Goal: Information Seeking & Learning: Find specific fact

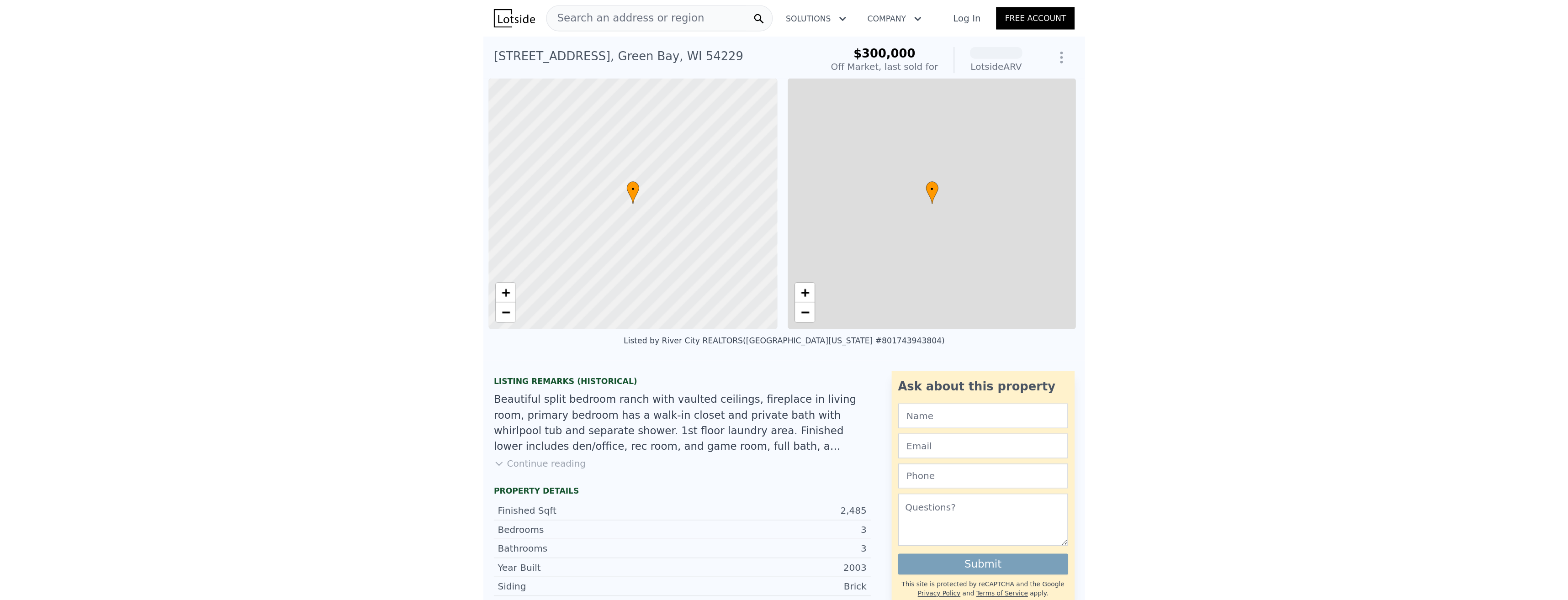
scroll to position [0, 4]
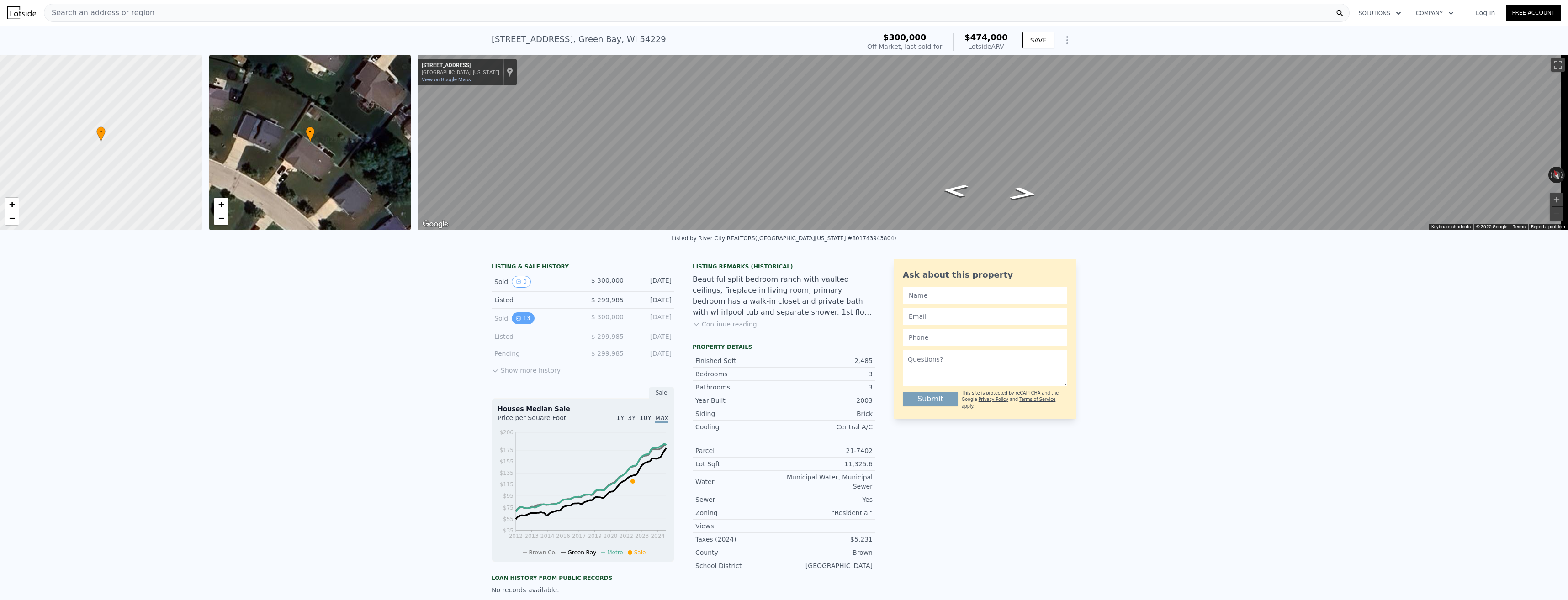
click at [420, 324] on button "13" at bounding box center [523, 318] width 23 height 12
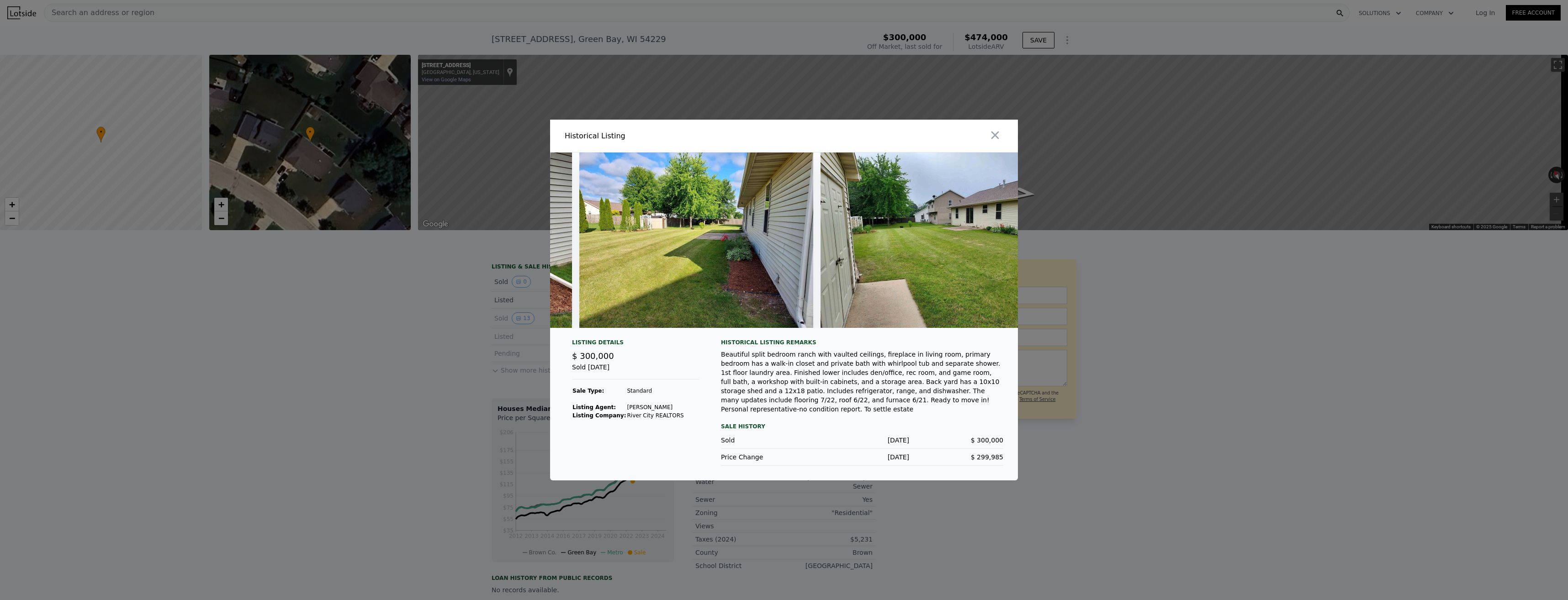
scroll to position [0, 2682]
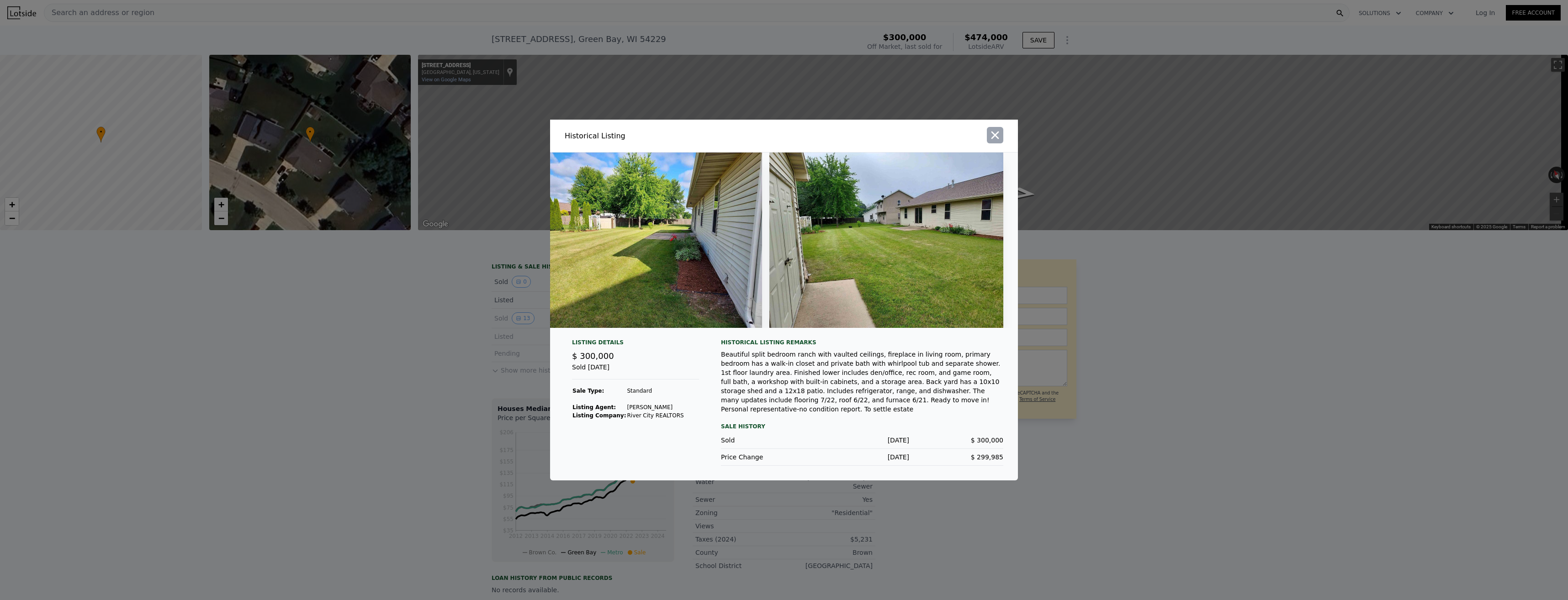
click at [420, 141] on div at bounding box center [903, 136] width 230 height 32
click at [420, 139] on icon "button" at bounding box center [995, 135] width 13 height 13
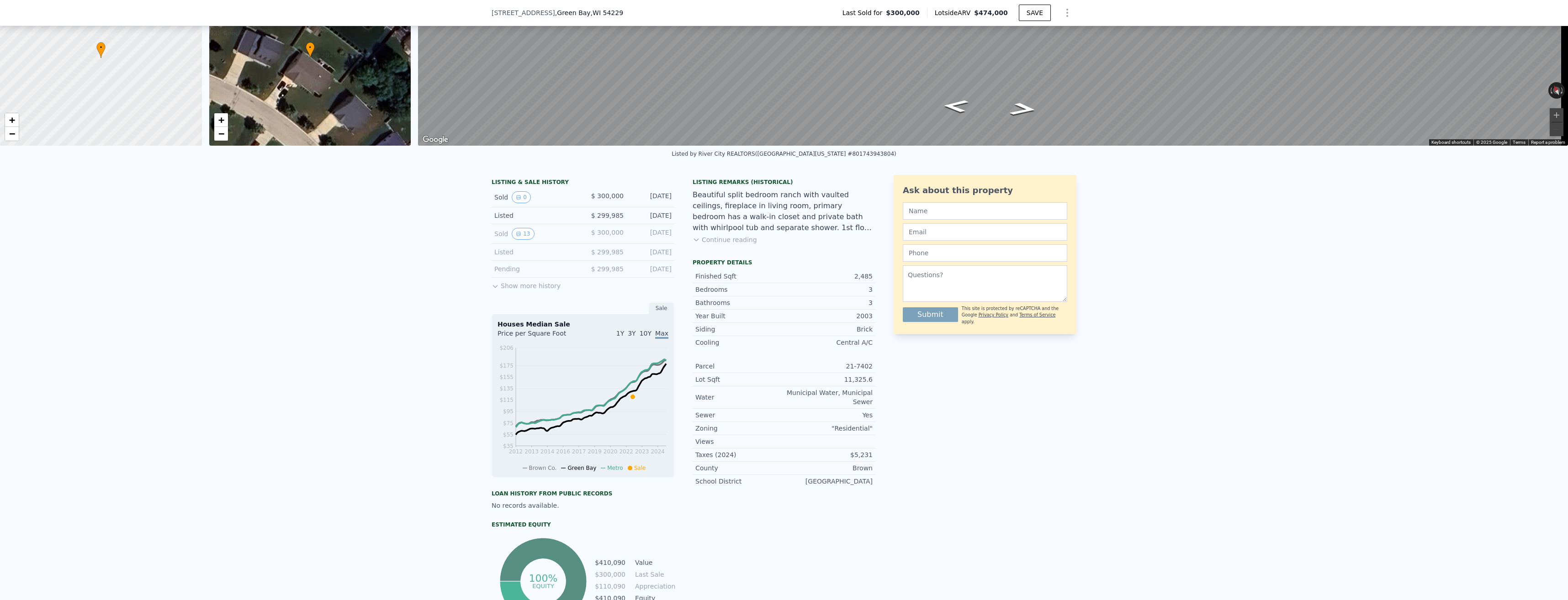
scroll to position [88, 0]
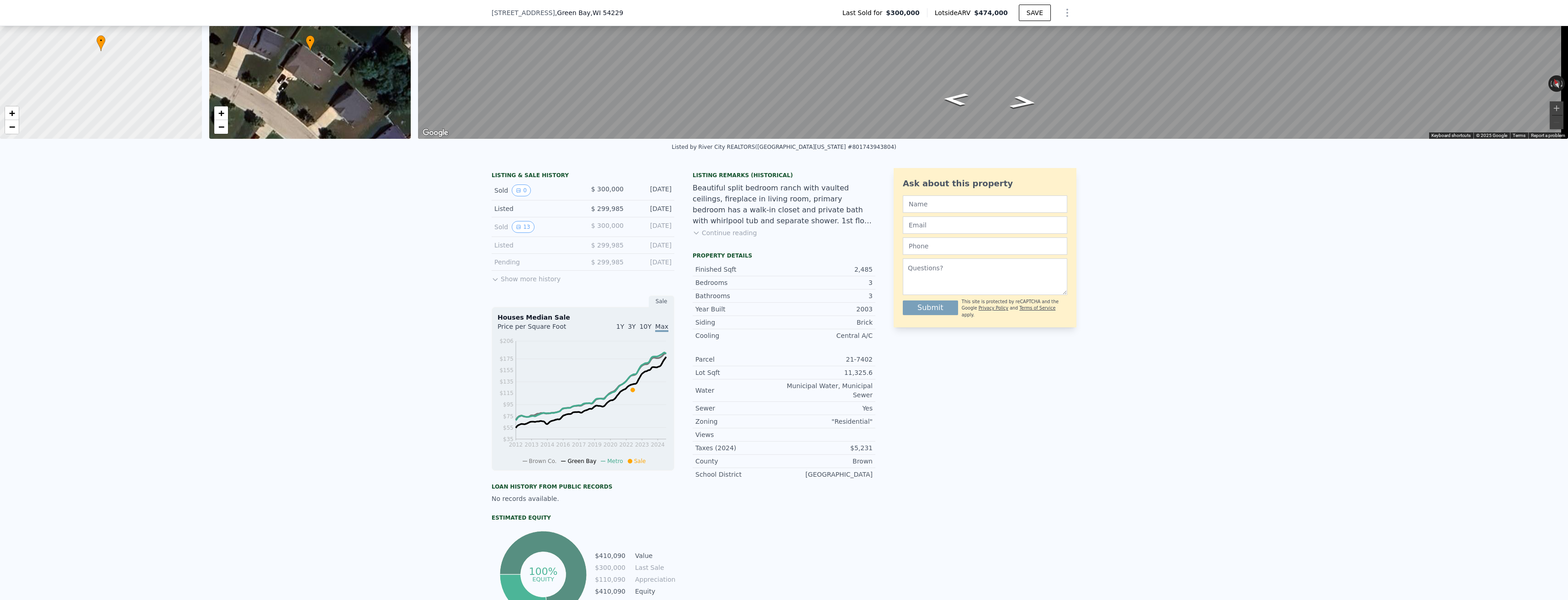
click at [420, 283] on button "Show more history" at bounding box center [526, 277] width 69 height 13
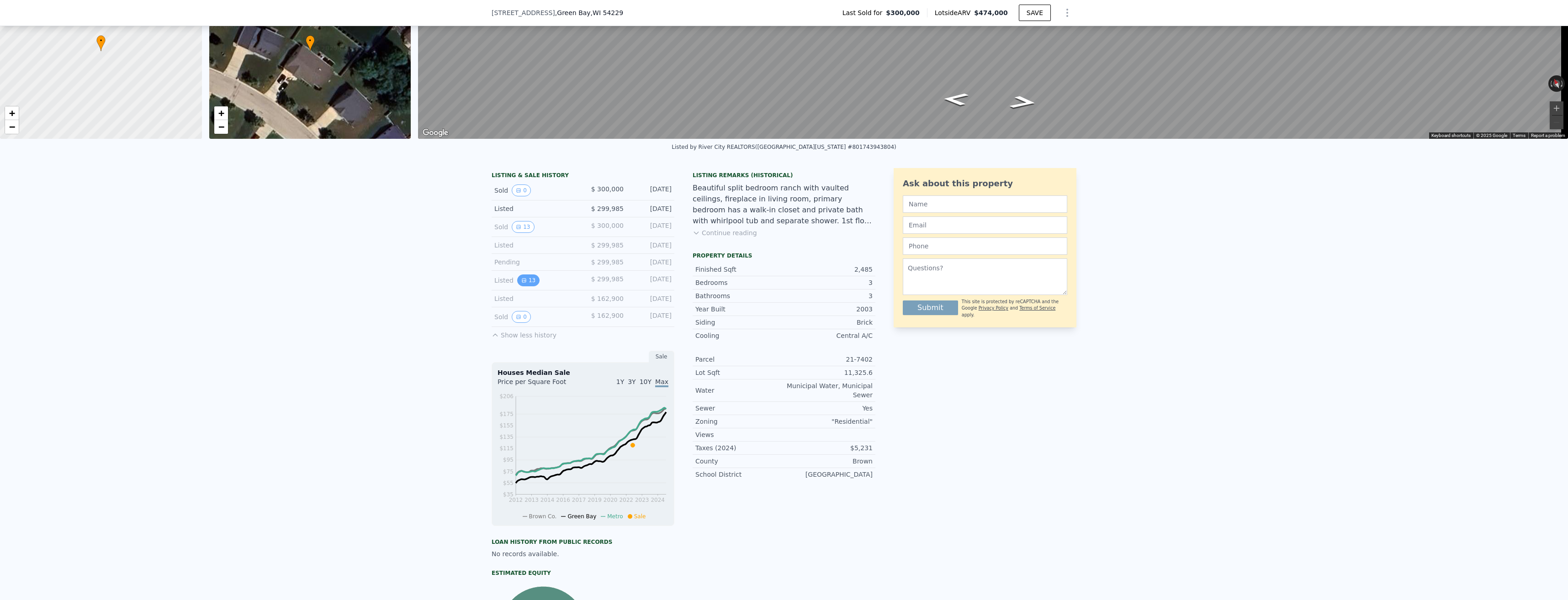
click at [420, 284] on button "13" at bounding box center [528, 280] width 23 height 12
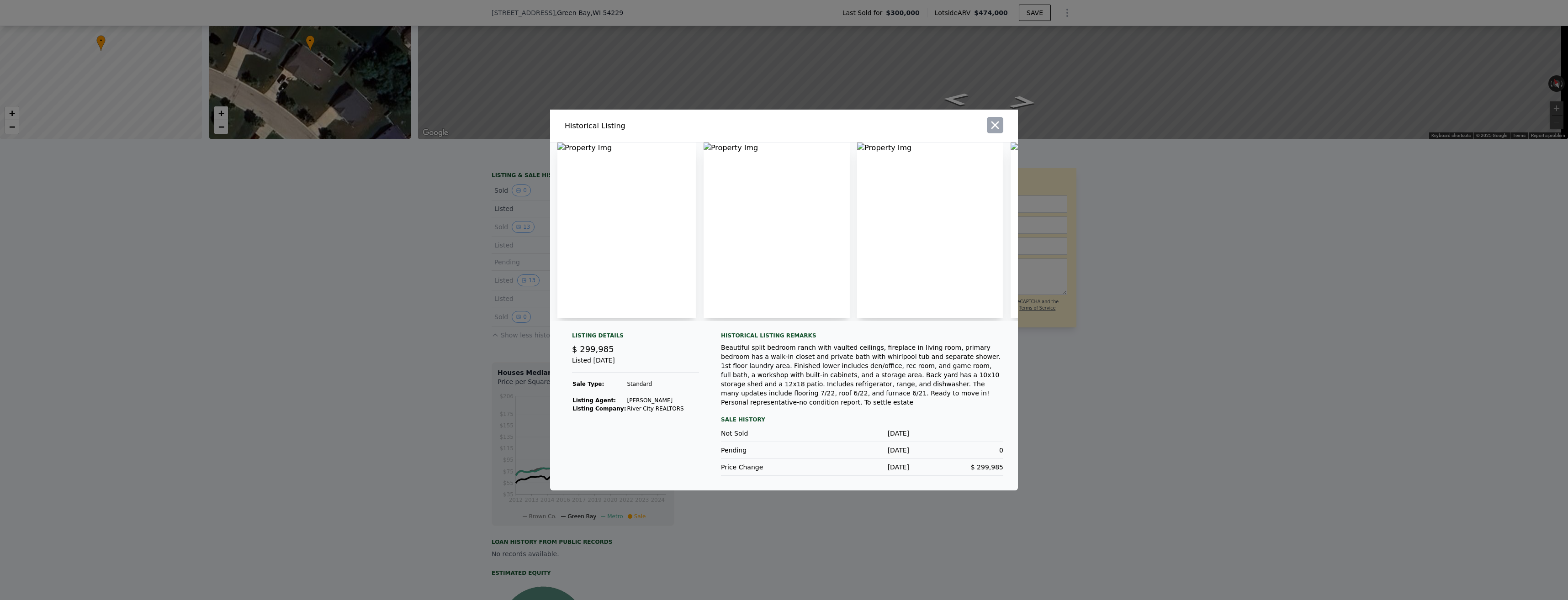
click at [420, 132] on icon "button" at bounding box center [995, 125] width 13 height 13
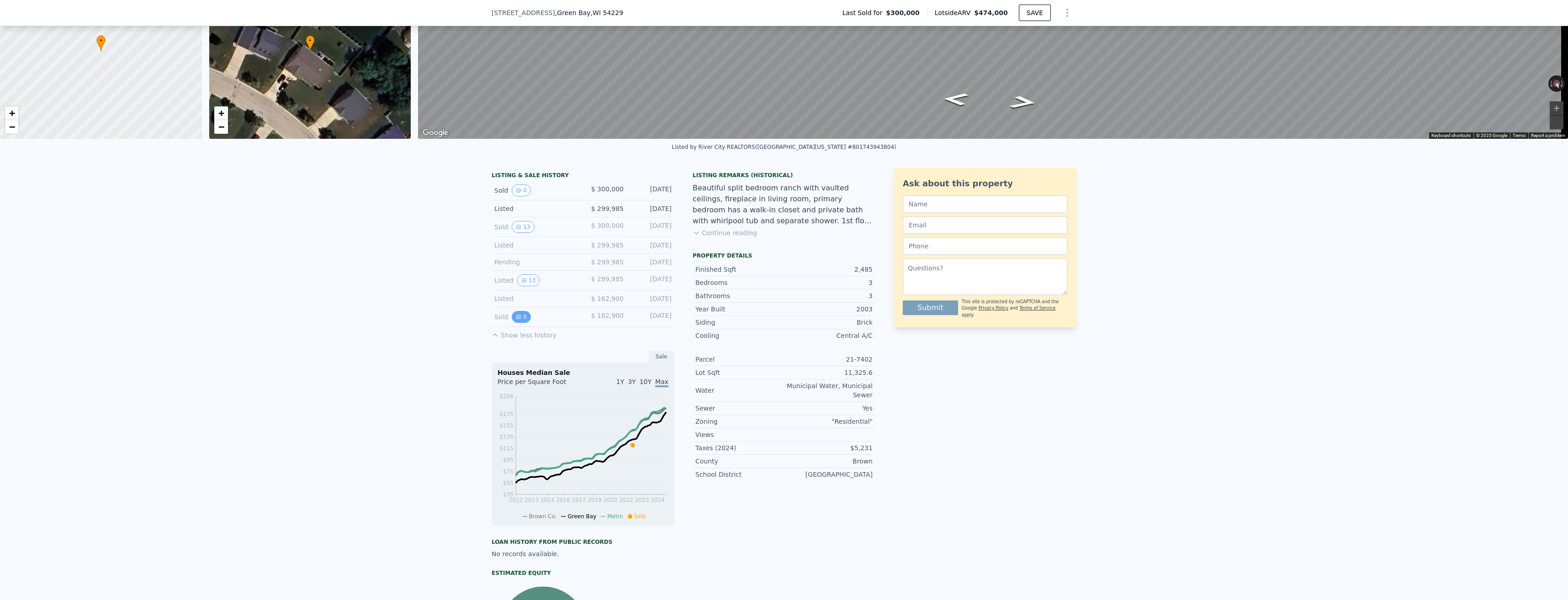
click at [420, 319] on icon "View historical data" at bounding box center [518, 317] width 4 height 4
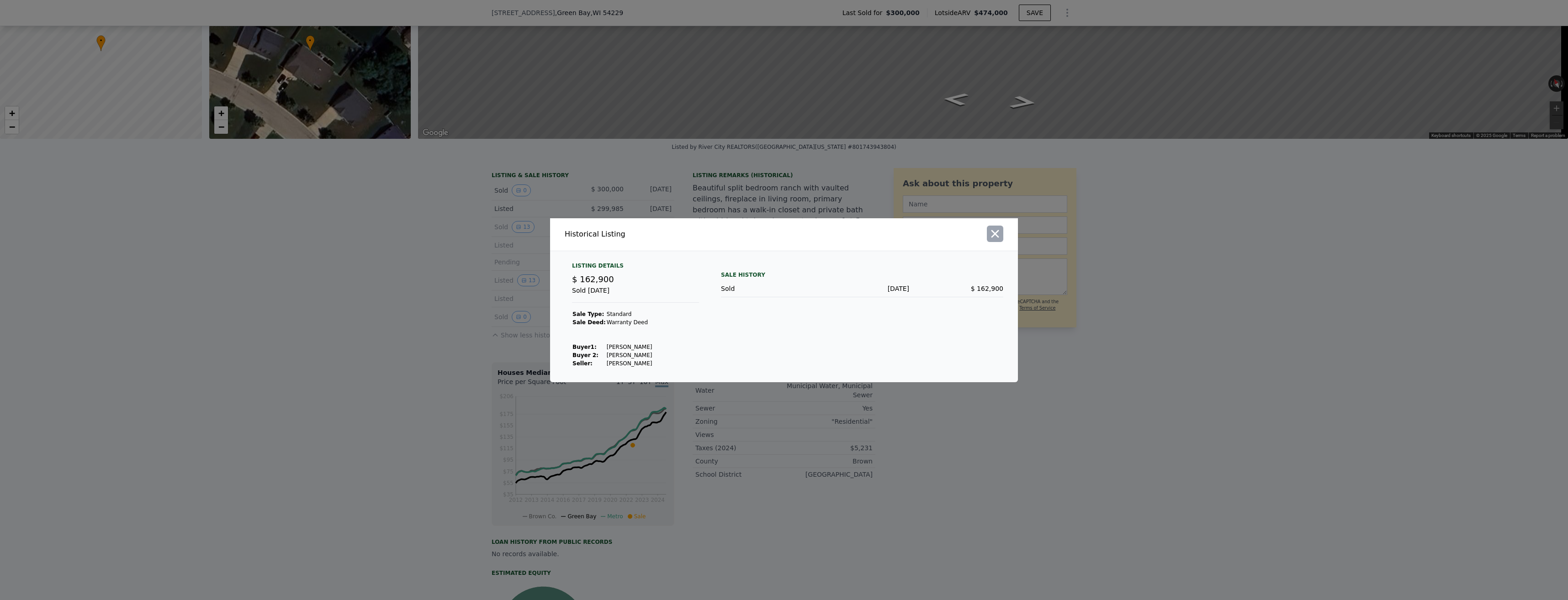
click at [420, 234] on icon "button" at bounding box center [995, 234] width 8 height 8
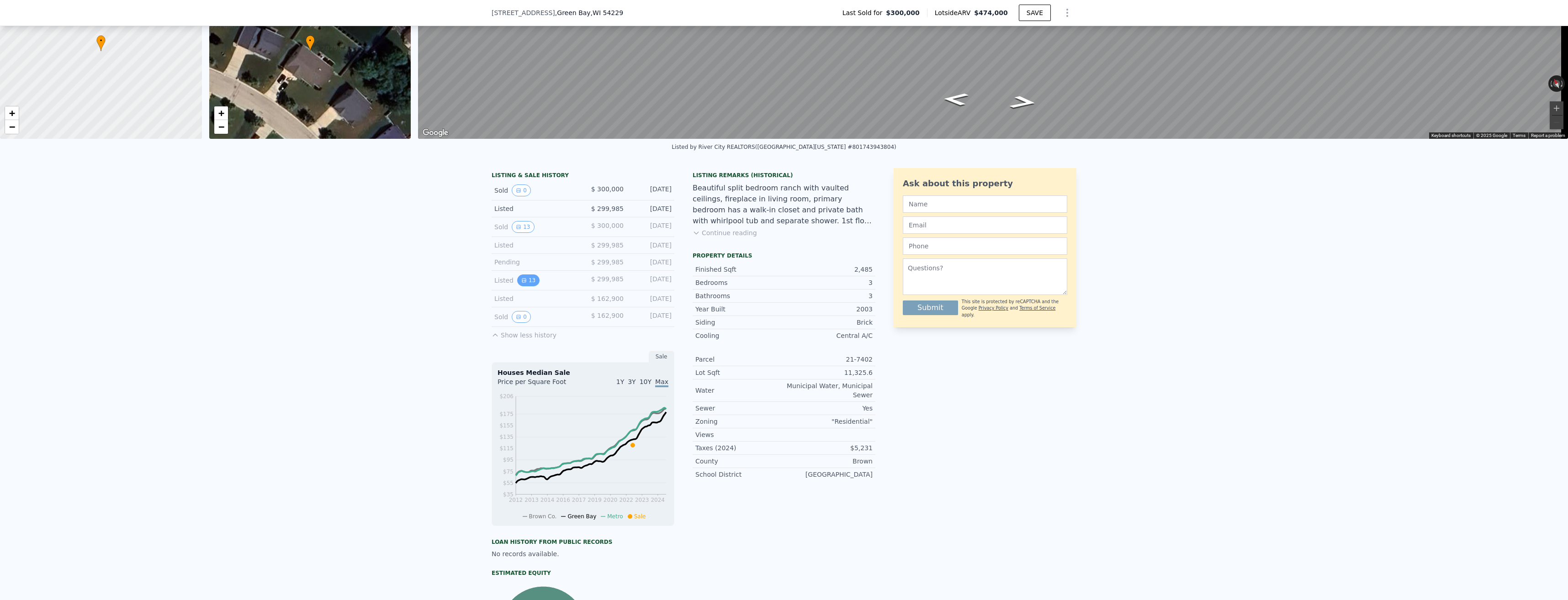
click at [420, 285] on button "13" at bounding box center [528, 280] width 23 height 12
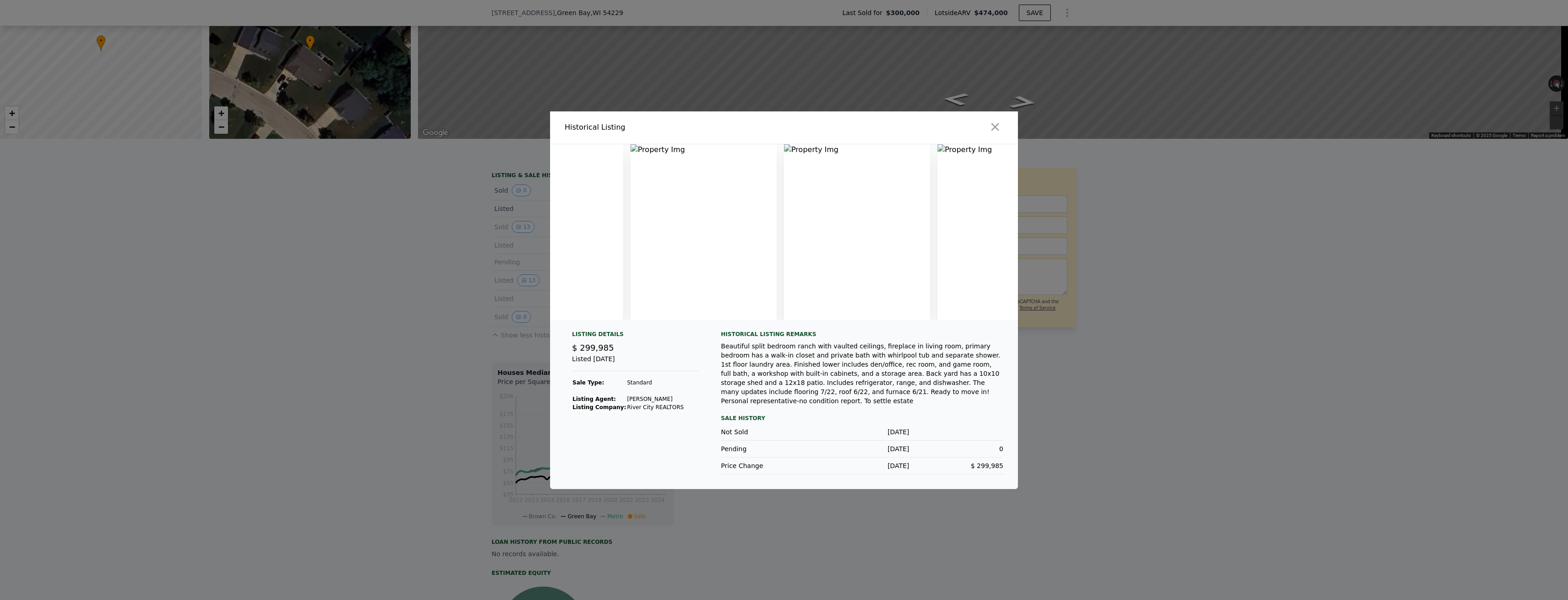
scroll to position [0, 0]
click at [420, 128] on icon "button" at bounding box center [995, 127] width 13 height 13
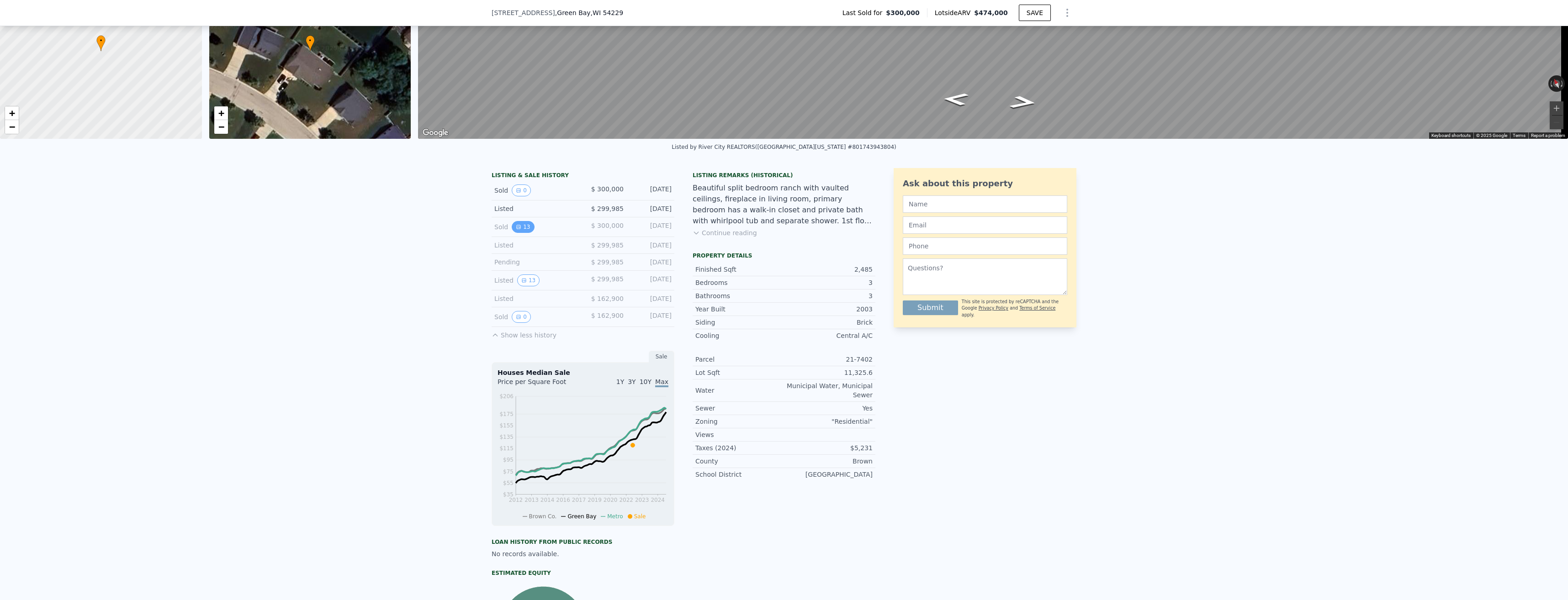
click at [420, 230] on icon "View historical data" at bounding box center [518, 227] width 6 height 6
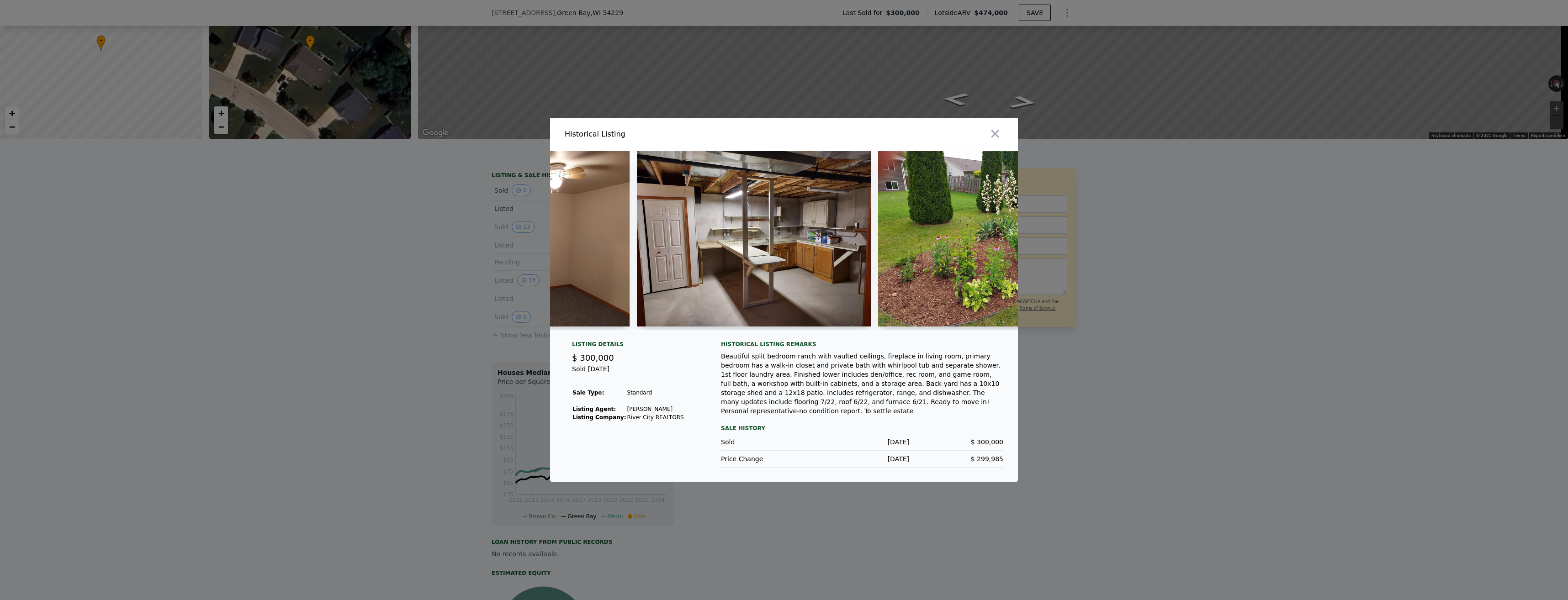
scroll to position [0, 1400]
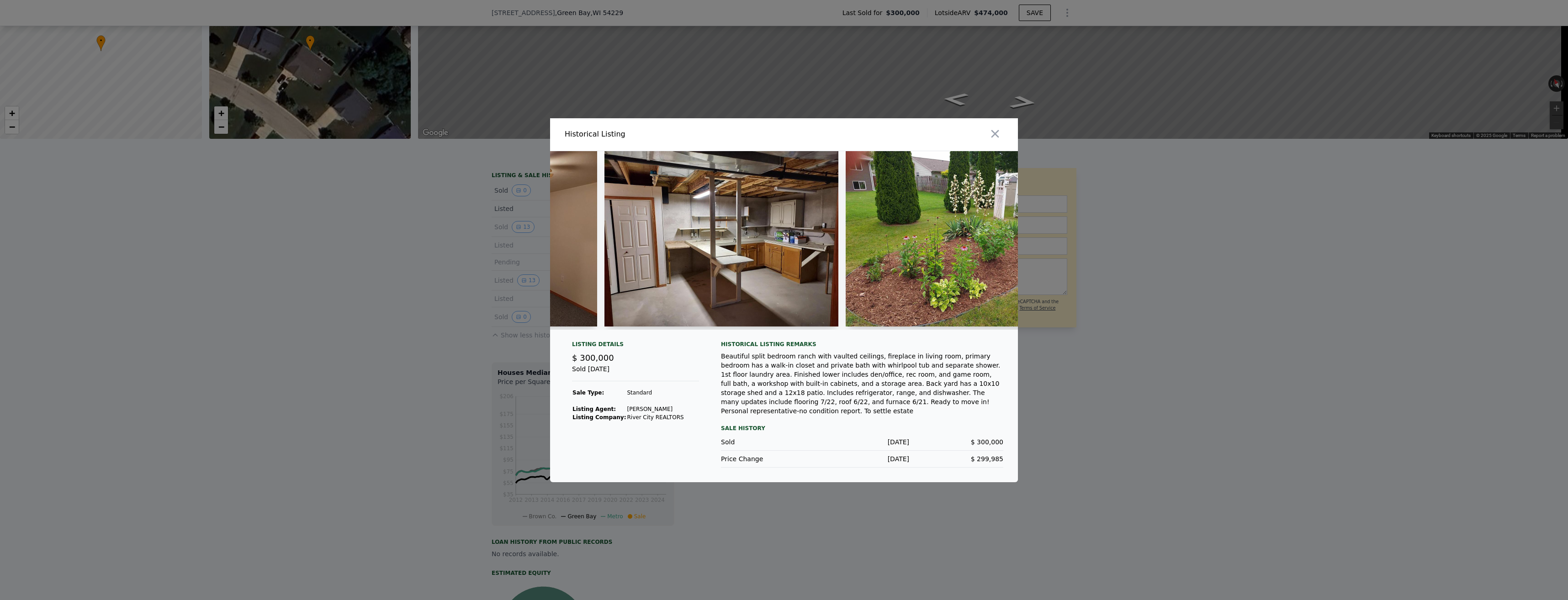
click at [420, 253] on img at bounding box center [721, 238] width 234 height 175
drag, startPoint x: 829, startPoint y: 331, endPoint x: 840, endPoint y: 333, distance: 11.2
click at [420, 330] on div at bounding box center [784, 241] width 468 height 179
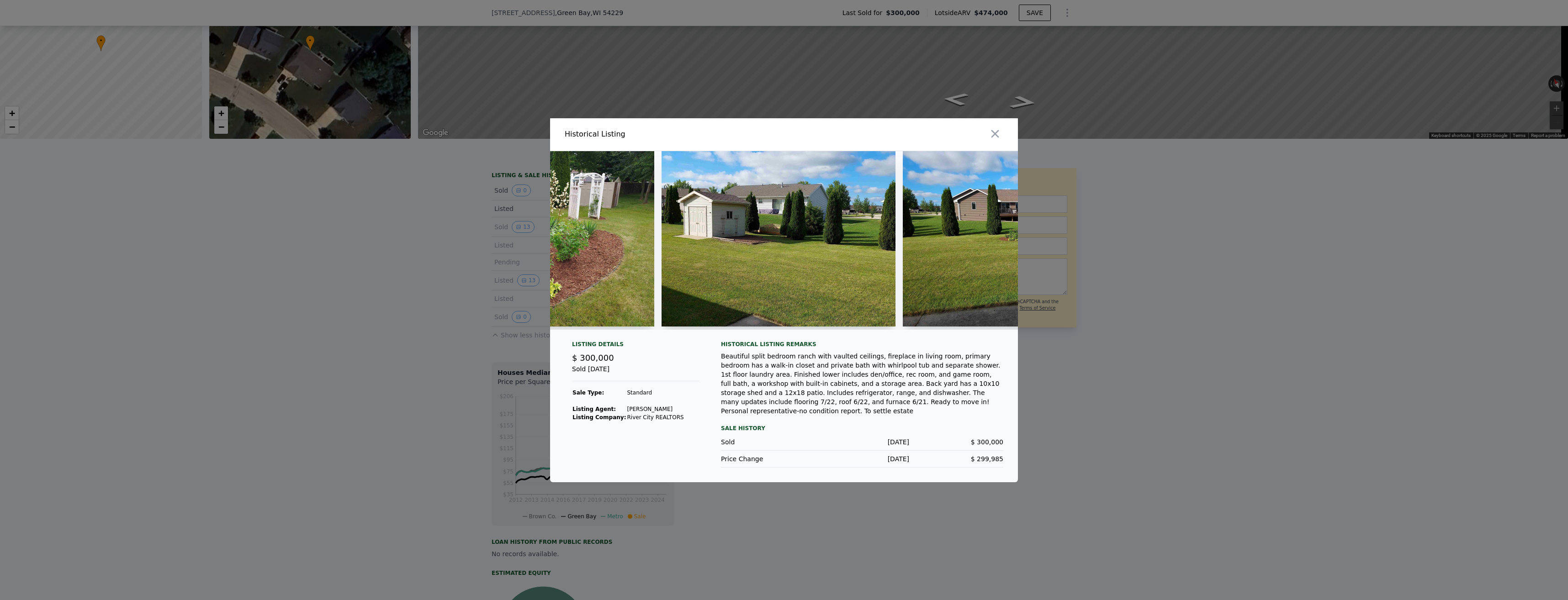
scroll to position [0, 1820]
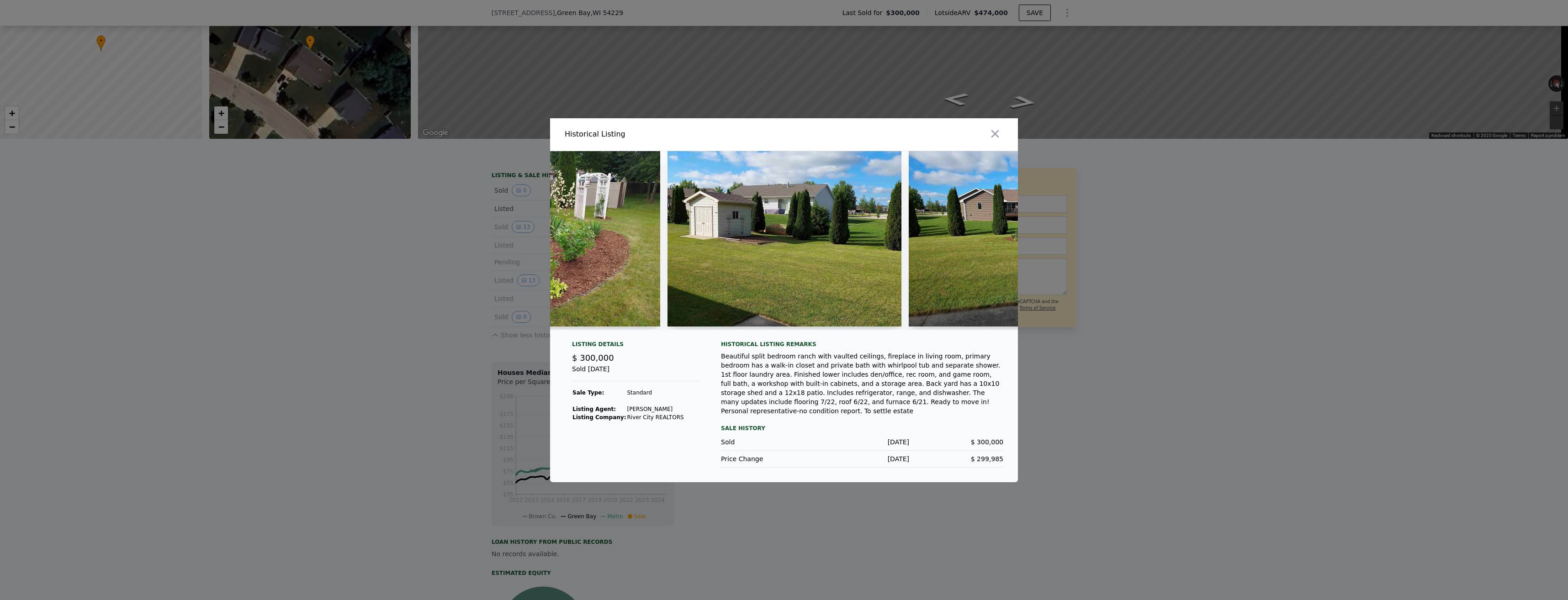
click at [420, 257] on img at bounding box center [784, 238] width 234 height 175
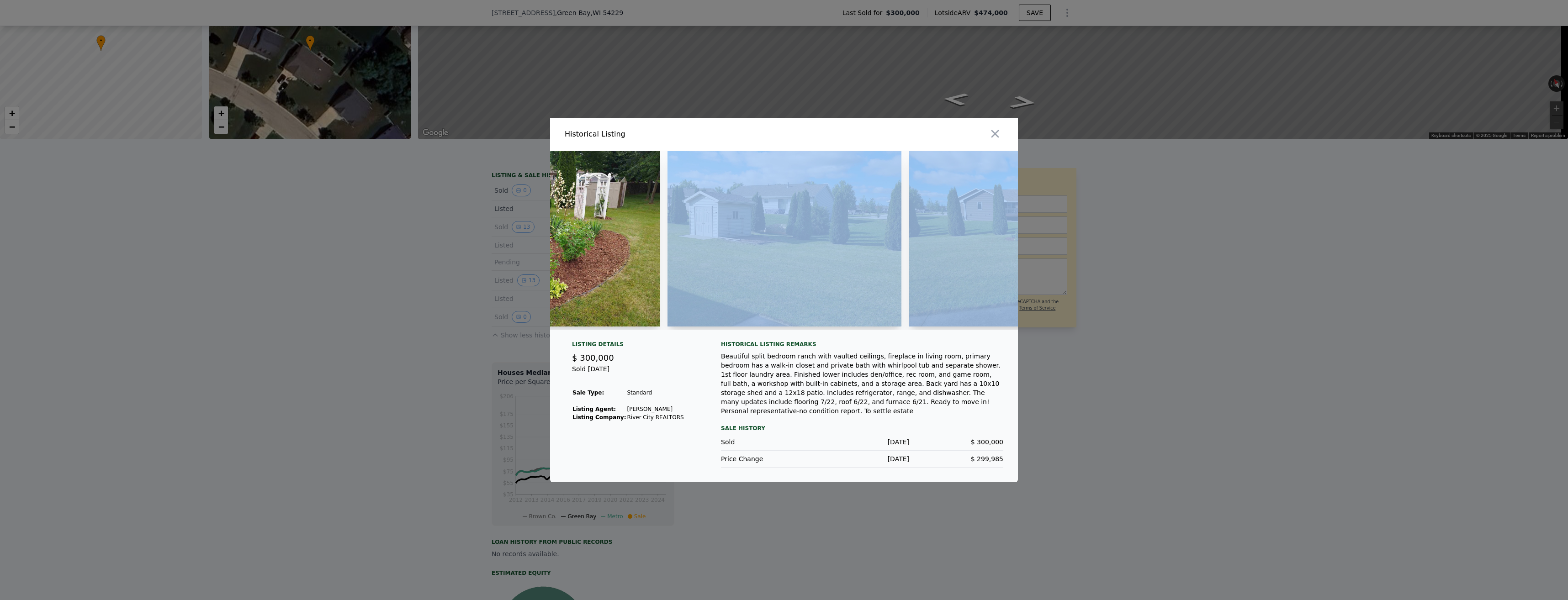
drag, startPoint x: 900, startPoint y: 329, endPoint x: 921, endPoint y: 333, distance: 21.4
click at [420, 330] on div at bounding box center [784, 241] width 468 height 179
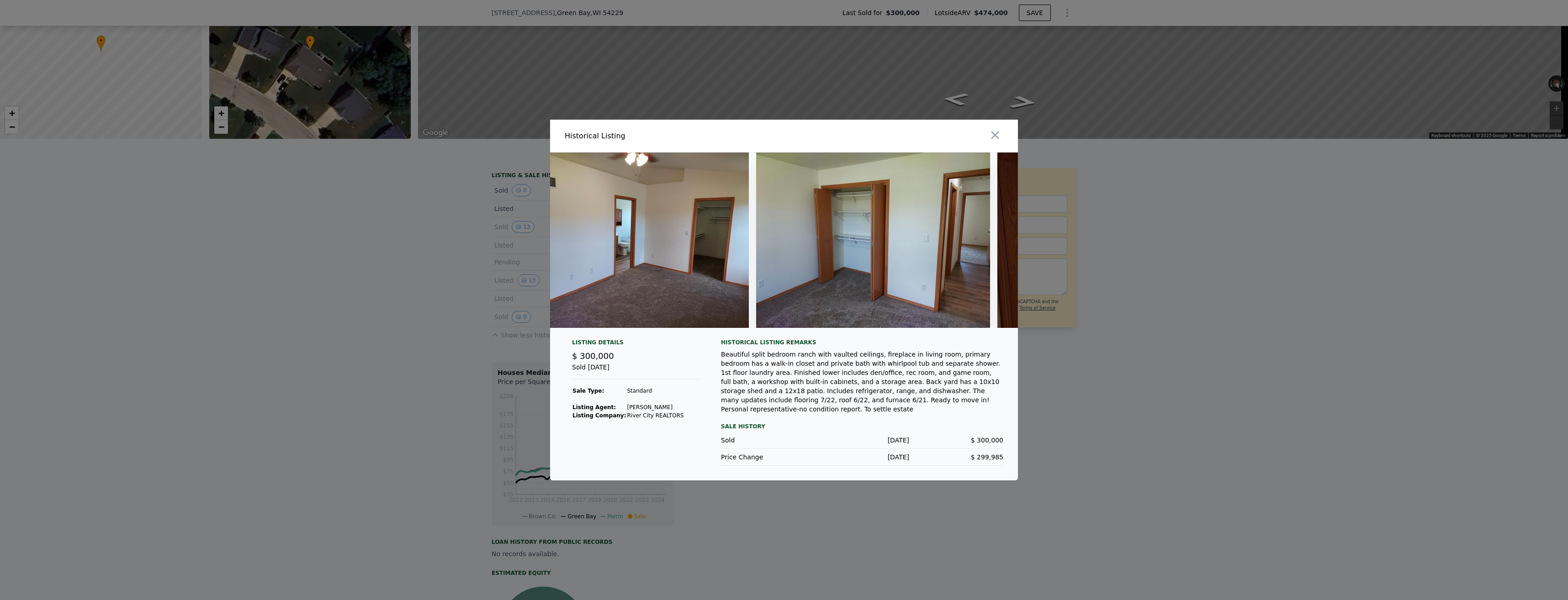
scroll to position [0, 0]
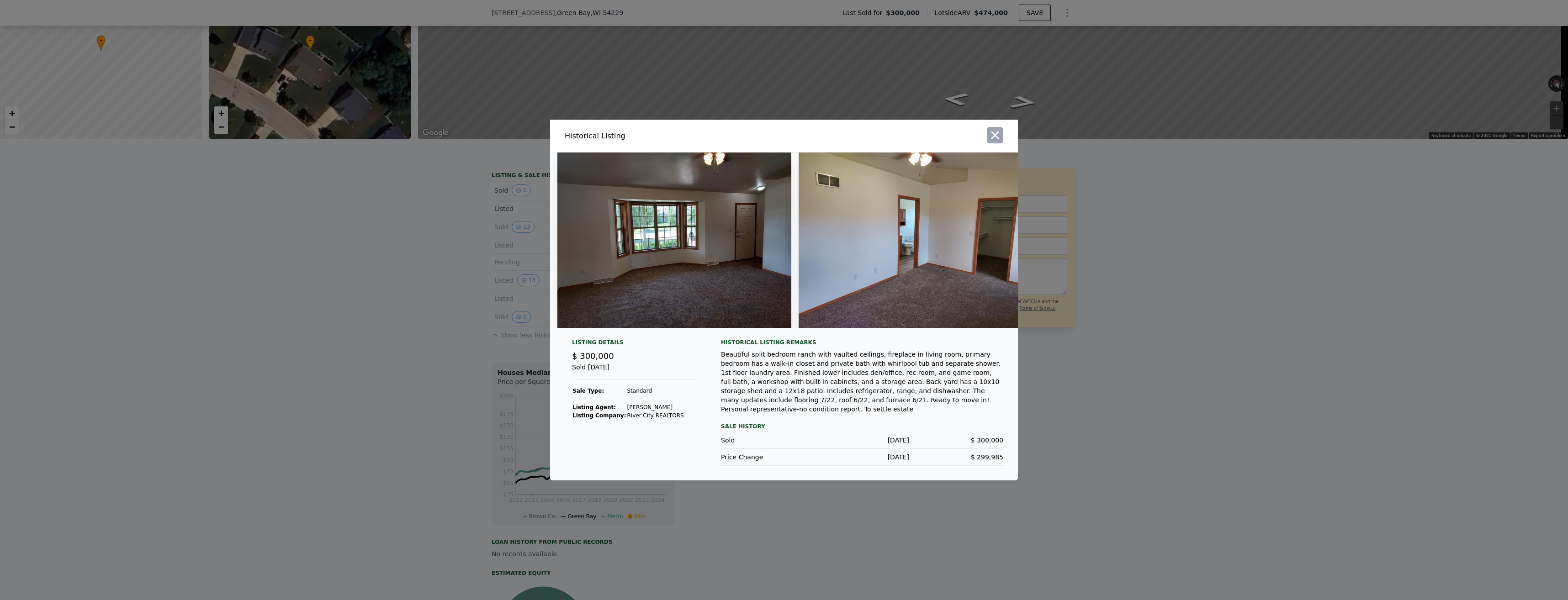
click at [420, 141] on icon "button" at bounding box center [995, 135] width 13 height 13
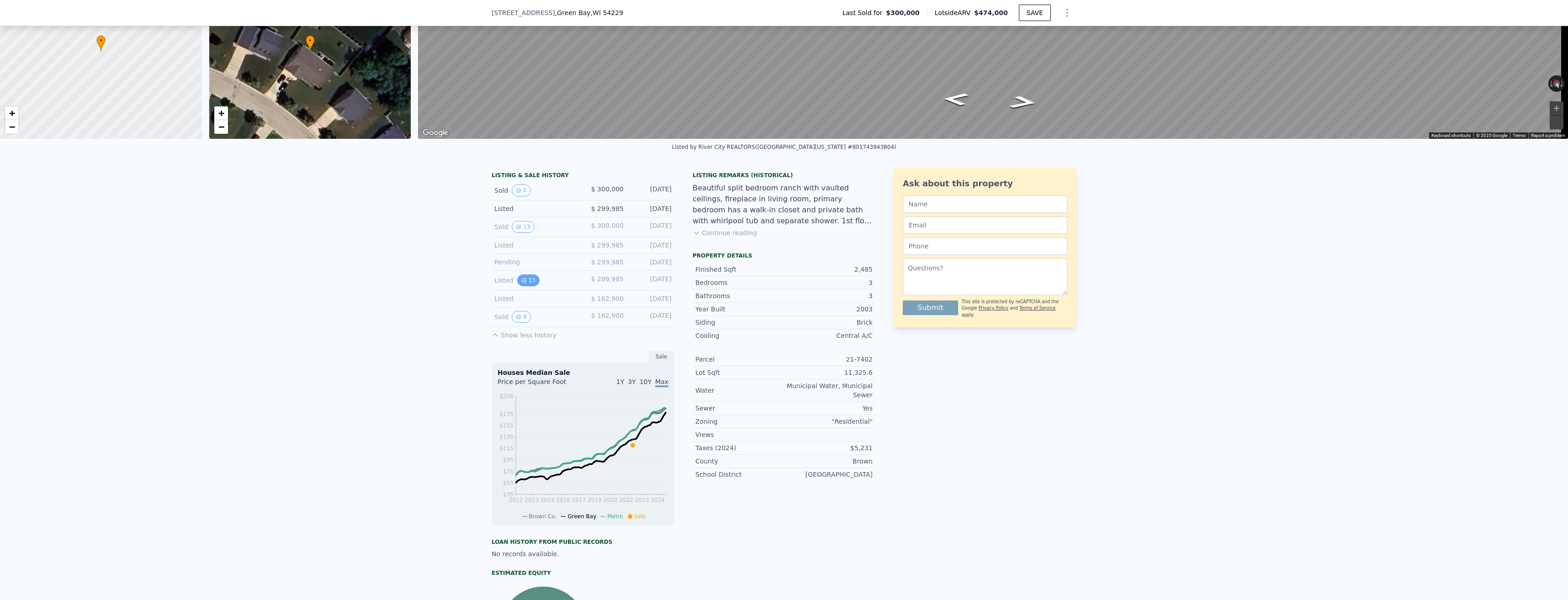
click at [420, 286] on button "13" at bounding box center [528, 280] width 23 height 12
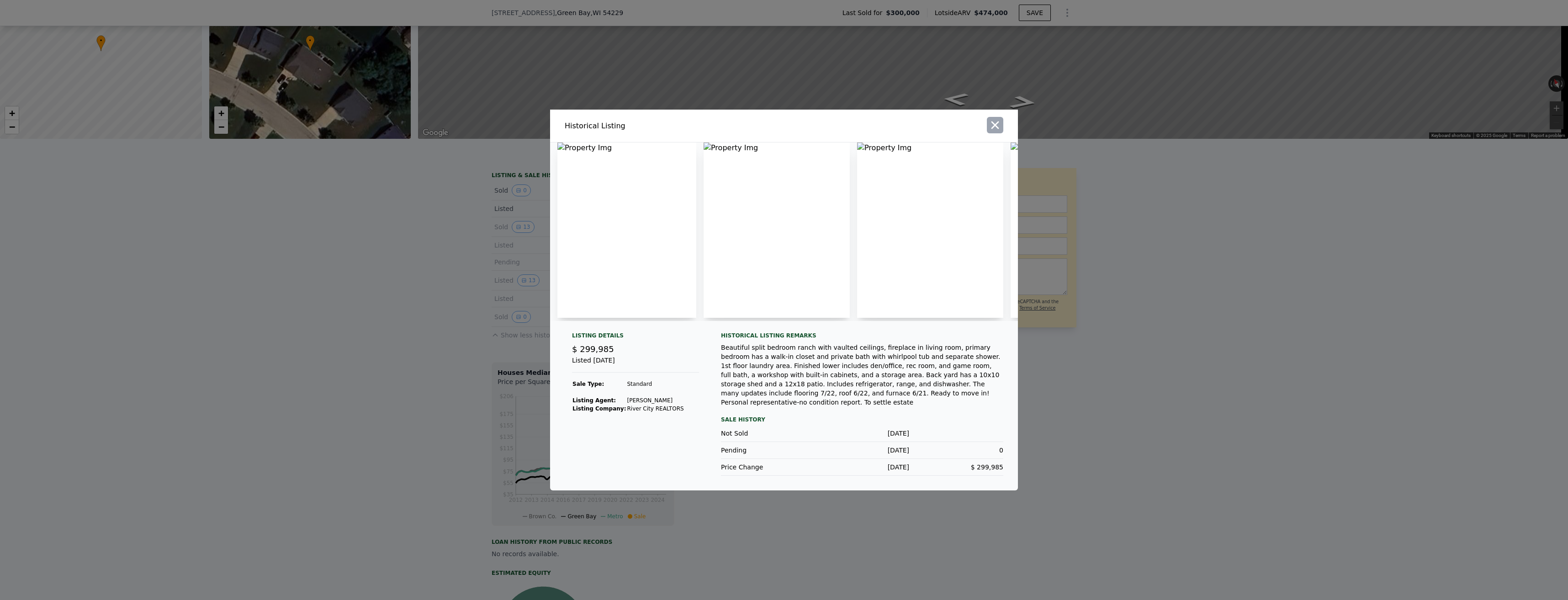
click at [420, 126] on icon "button" at bounding box center [995, 125] width 13 height 13
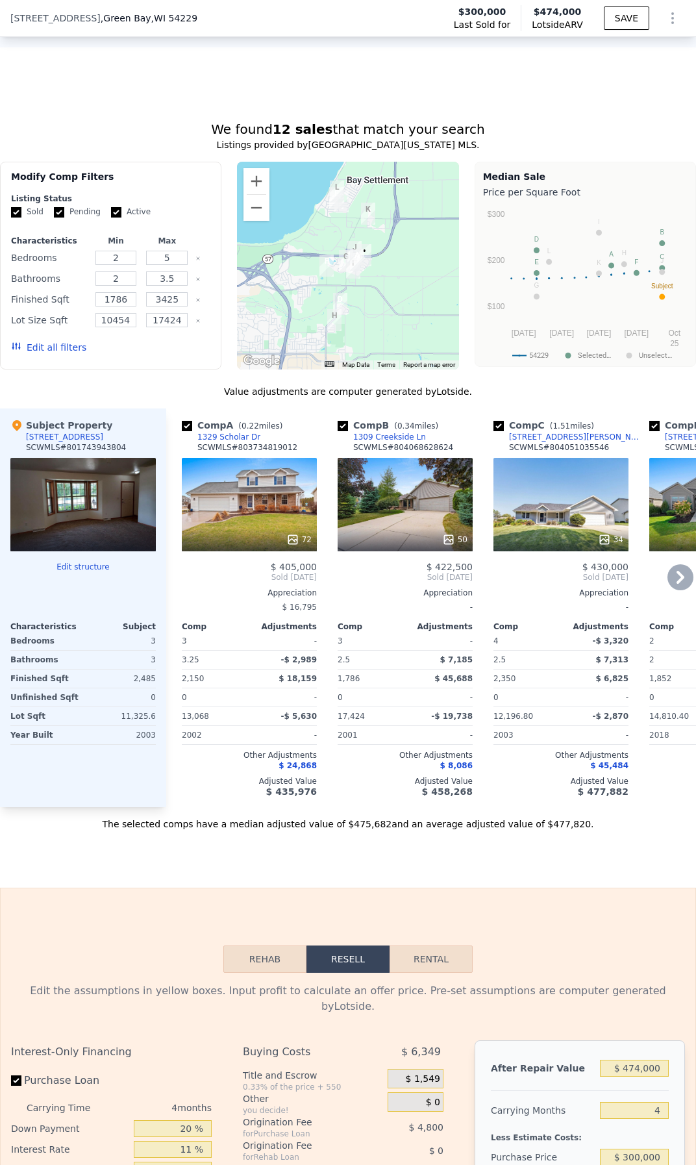
scroll to position [1169, 0]
drag, startPoint x: 118, startPoint y: 720, endPoint x: 158, endPoint y: 719, distance: 39.6
click at [158, 596] on div "Subject Property [STREET_ADDRESS] # 801743943804 Edit structure Characteristics…" at bounding box center [83, 607] width 166 height 399
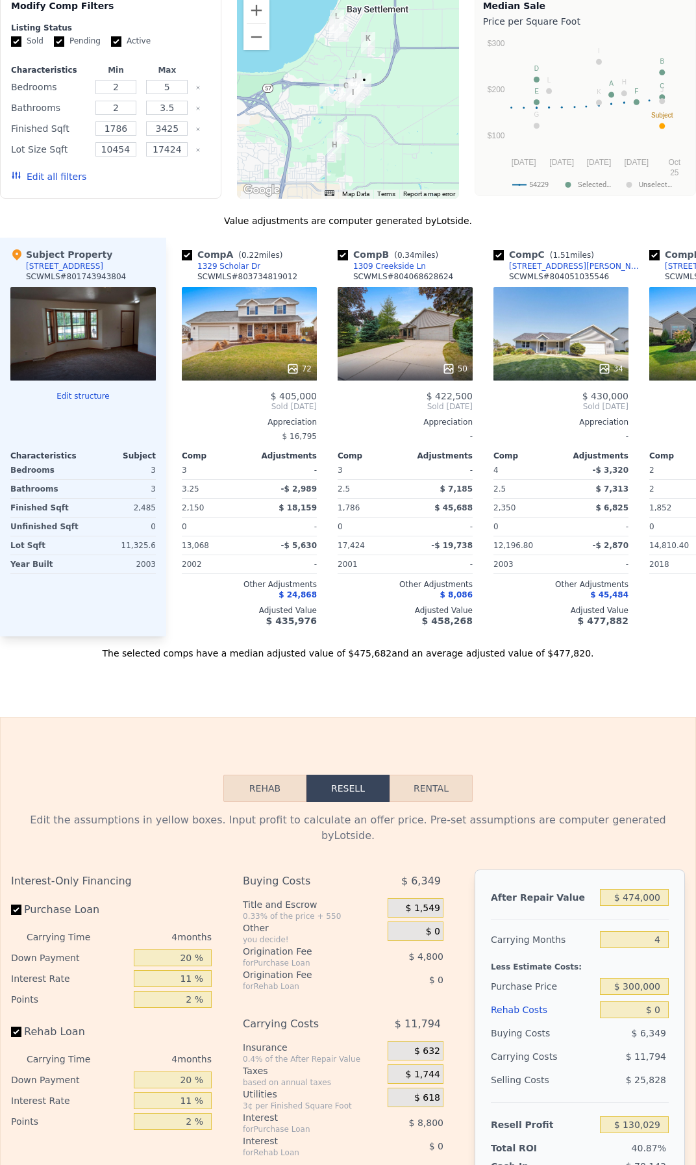
scroll to position [0, 0]
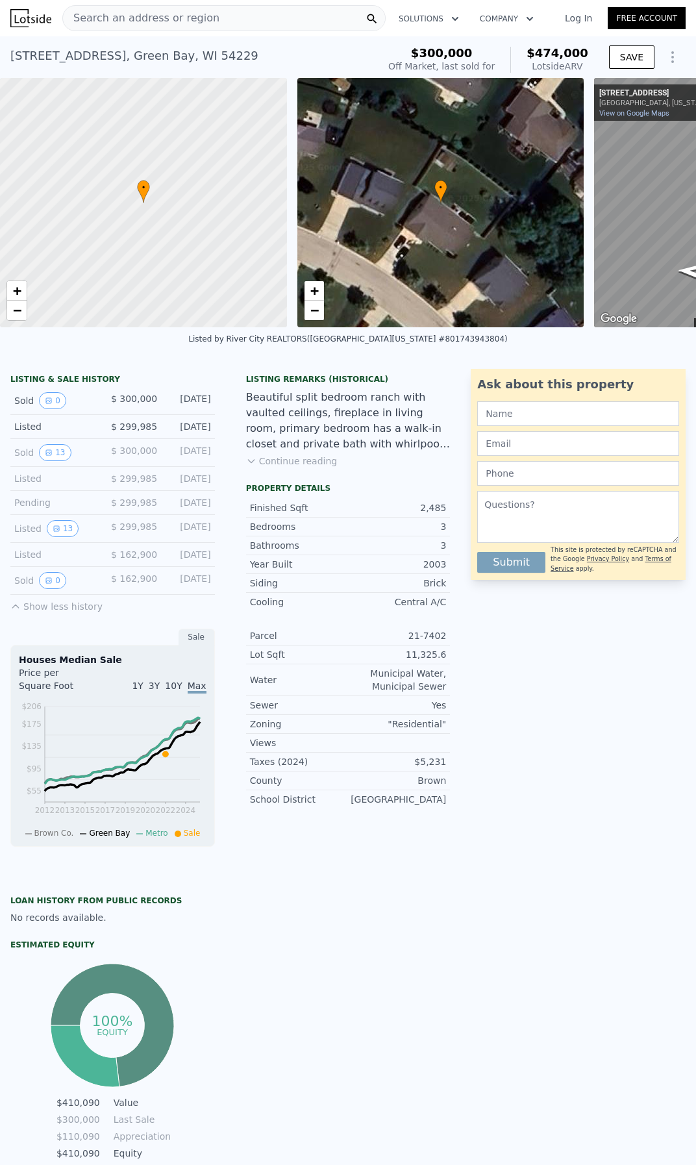
drag, startPoint x: 466, startPoint y: 677, endPoint x: 438, endPoint y: 371, distance: 306.5
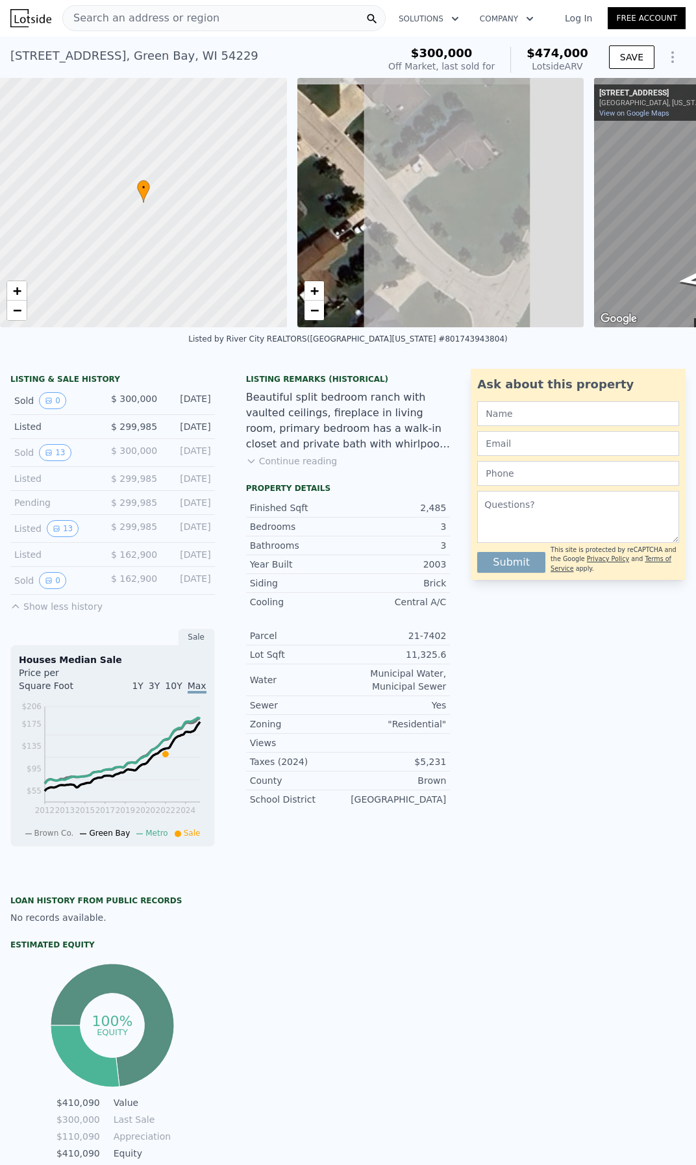
drag, startPoint x: 505, startPoint y: 177, endPoint x: 118, endPoint y: 195, distance: 386.8
click at [82, 199] on div "• + − • + − ← Move left → Move right ↑ Move up ↓ Move down + Zoom in - Zoom out…" at bounding box center [348, 202] width 696 height 249
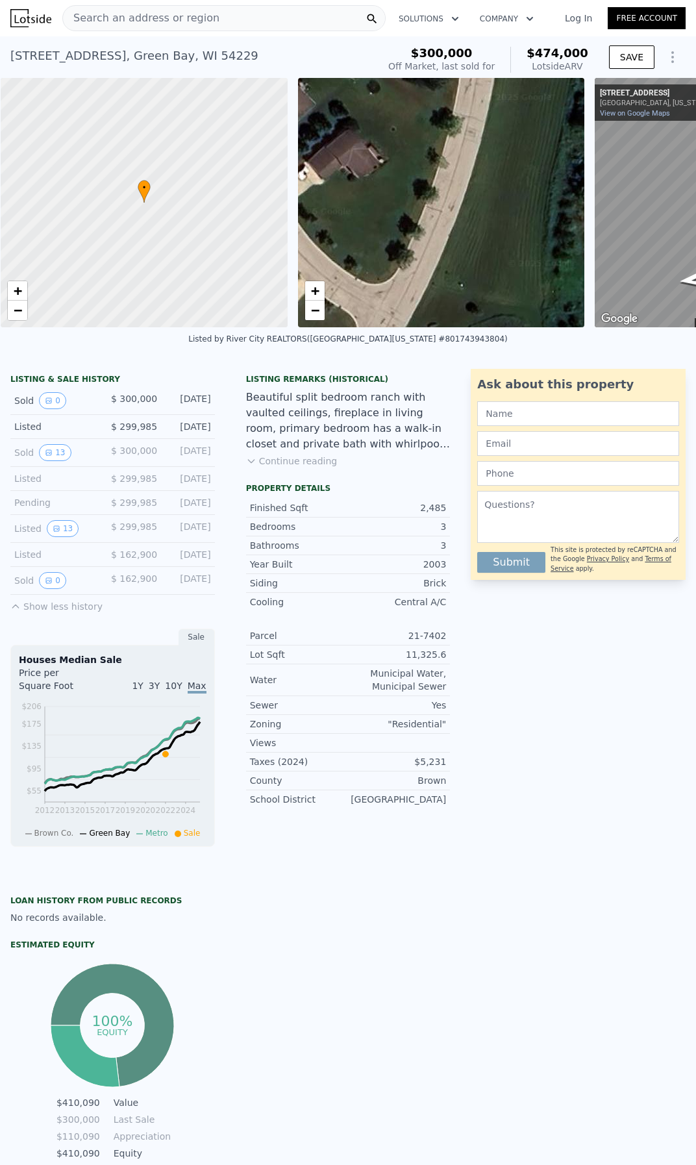
scroll to position [0, 5]
click at [377, 170] on div "• + −" at bounding box center [440, 202] width 287 height 249
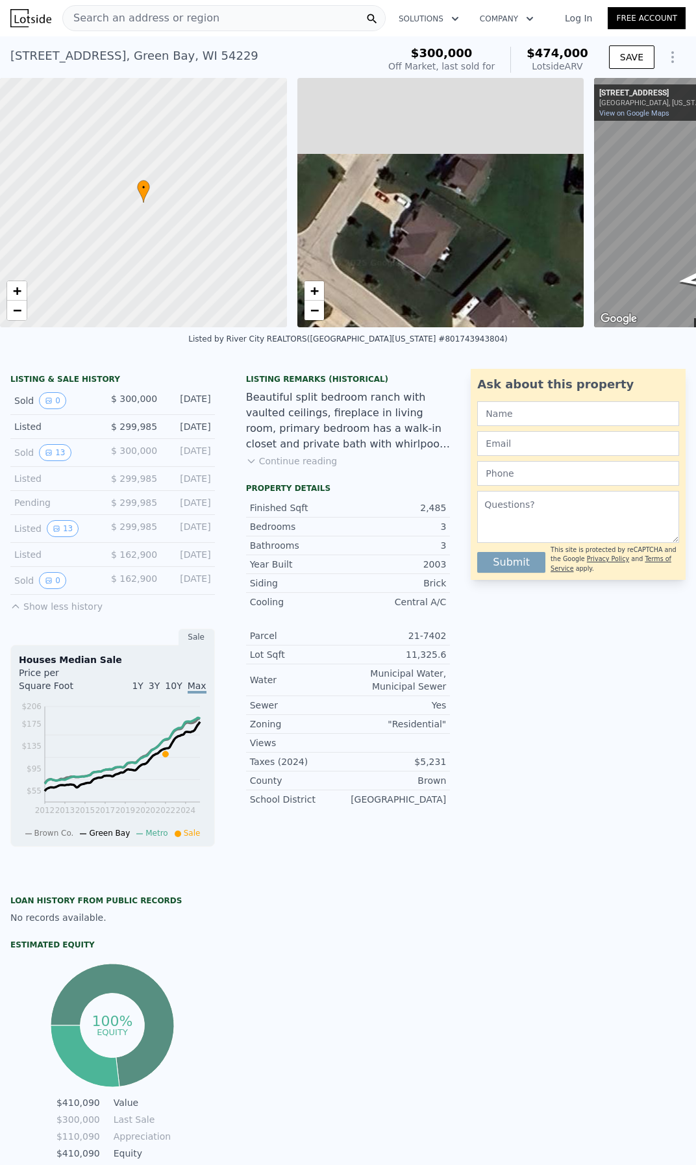
drag, startPoint x: 402, startPoint y: 193, endPoint x: 633, endPoint y: 429, distance: 329.7
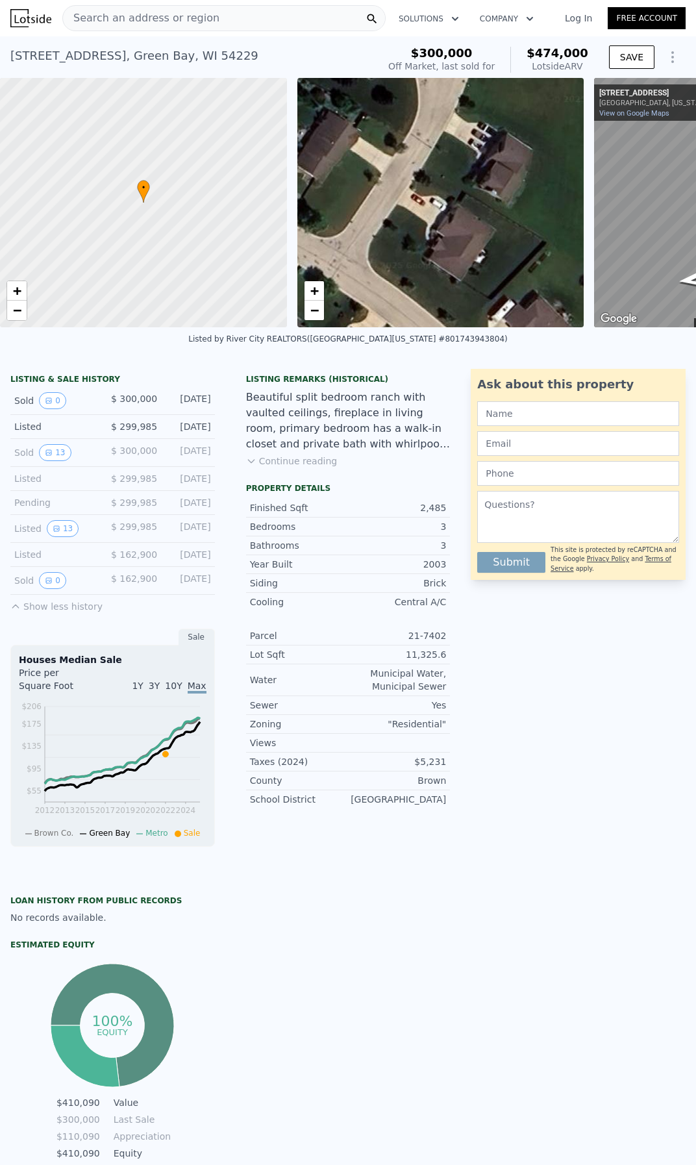
drag, startPoint x: 405, startPoint y: 216, endPoint x: 467, endPoint y: 177, distance: 73.3
click at [466, 177] on div "• + −" at bounding box center [440, 202] width 287 height 249
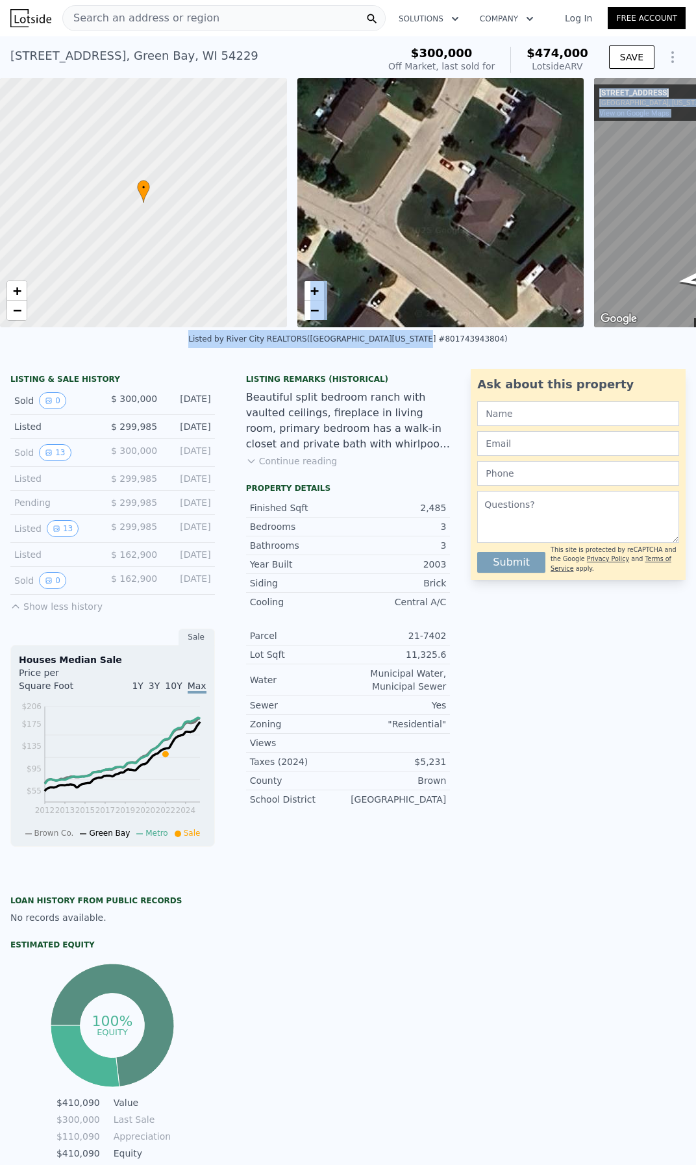
drag, startPoint x: 429, startPoint y: 277, endPoint x: 466, endPoint y: 207, distance: 78.4
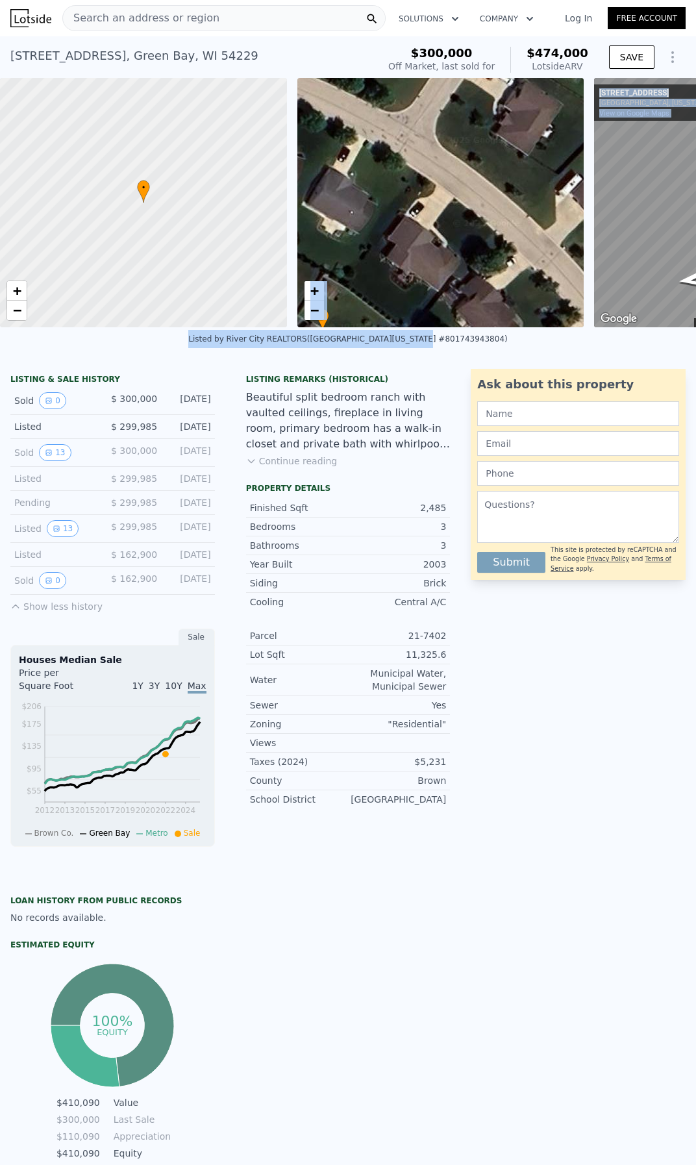
drag, startPoint x: 466, startPoint y: 207, endPoint x: 492, endPoint y: 148, distance: 64.8
click at [492, 148] on div "• + −" at bounding box center [440, 202] width 287 height 249
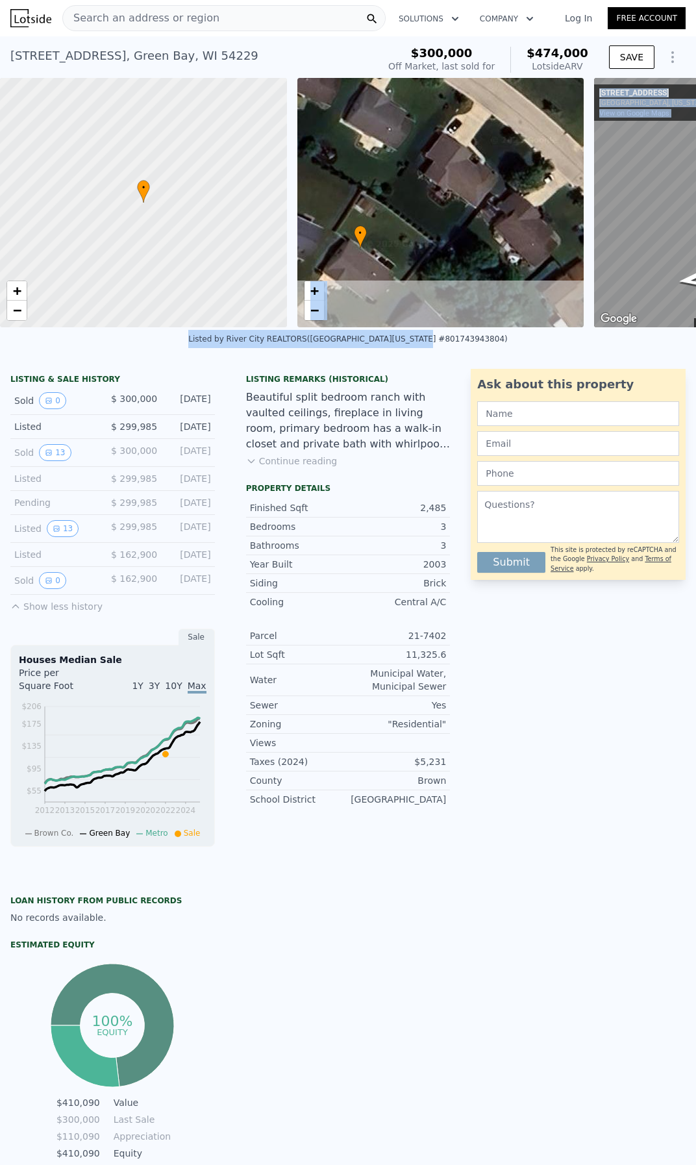
drag, startPoint x: 462, startPoint y: 230, endPoint x: 502, endPoint y: 147, distance: 92.1
click at [502, 147] on div "• + −" at bounding box center [440, 202] width 287 height 249
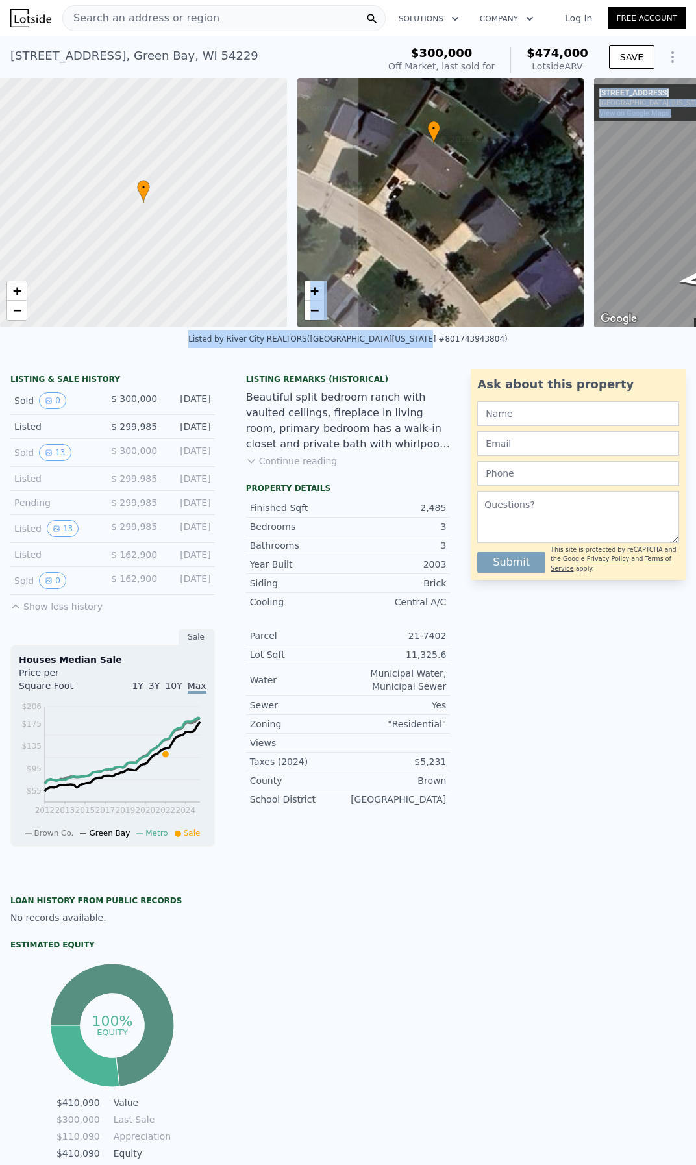
drag, startPoint x: 462, startPoint y: 209, endPoint x: 511, endPoint y: 153, distance: 75.0
click at [511, 153] on div "• + −" at bounding box center [440, 202] width 287 height 249
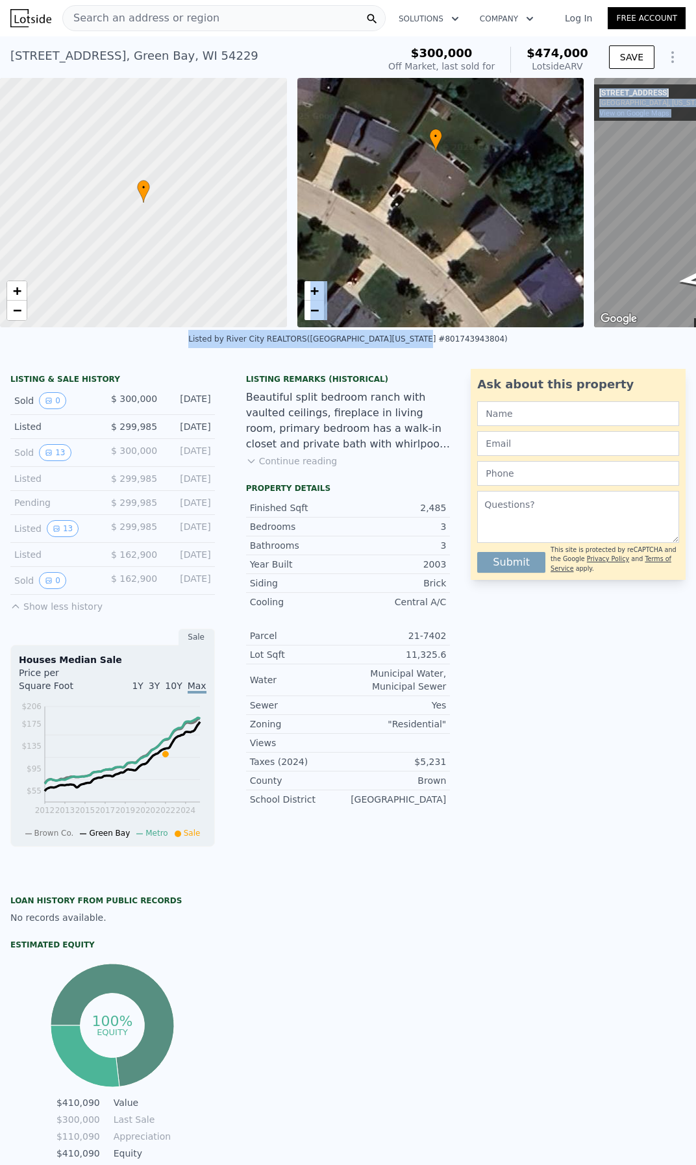
drag, startPoint x: 433, startPoint y: 177, endPoint x: 466, endPoint y: 202, distance: 41.3
click at [466, 202] on div "• + −" at bounding box center [440, 202] width 287 height 249
